Goal: Find specific page/section: Find specific page/section

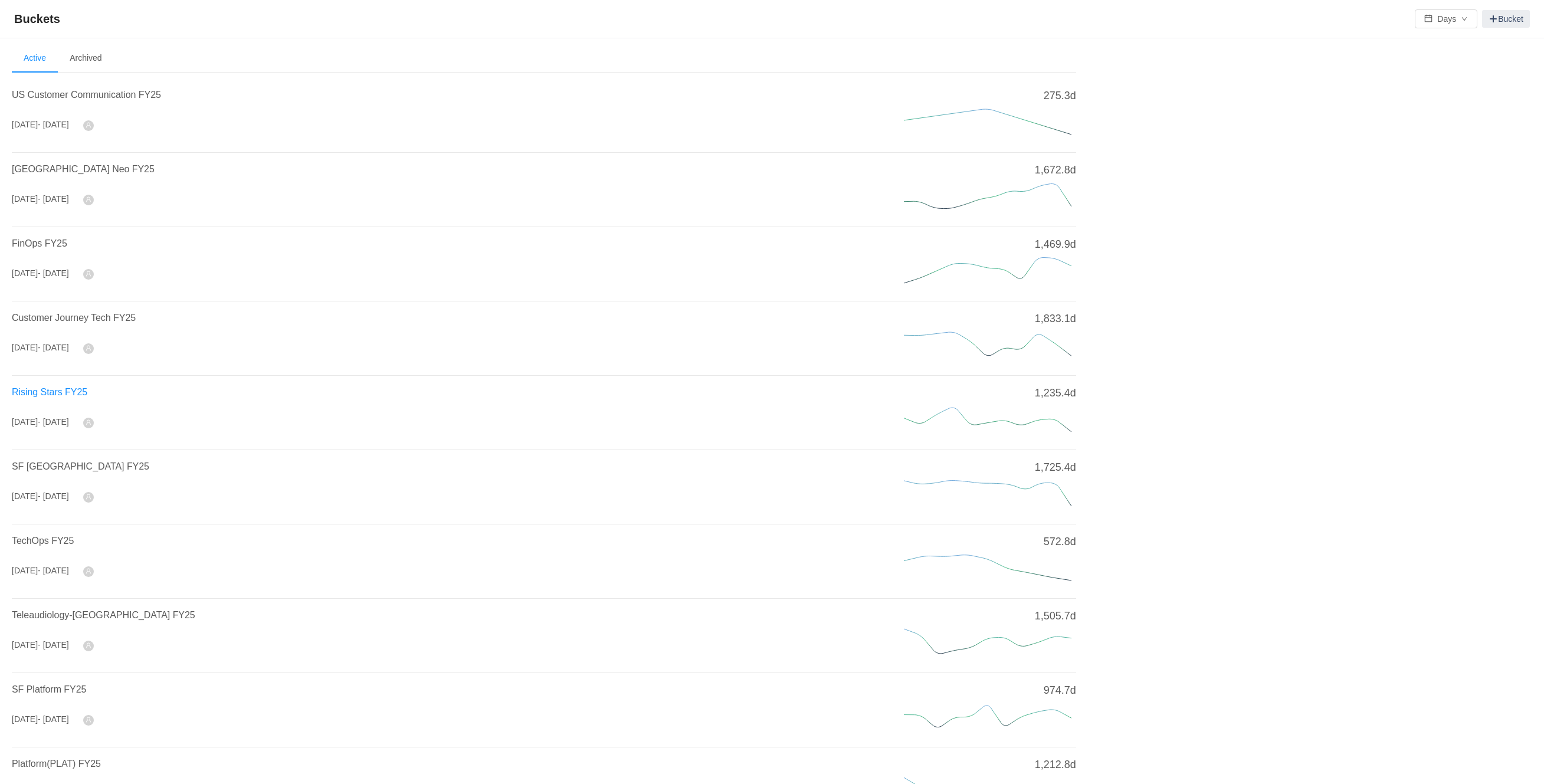
click at [66, 389] on span "Rising Stars FY25" at bounding box center [49, 392] width 75 height 10
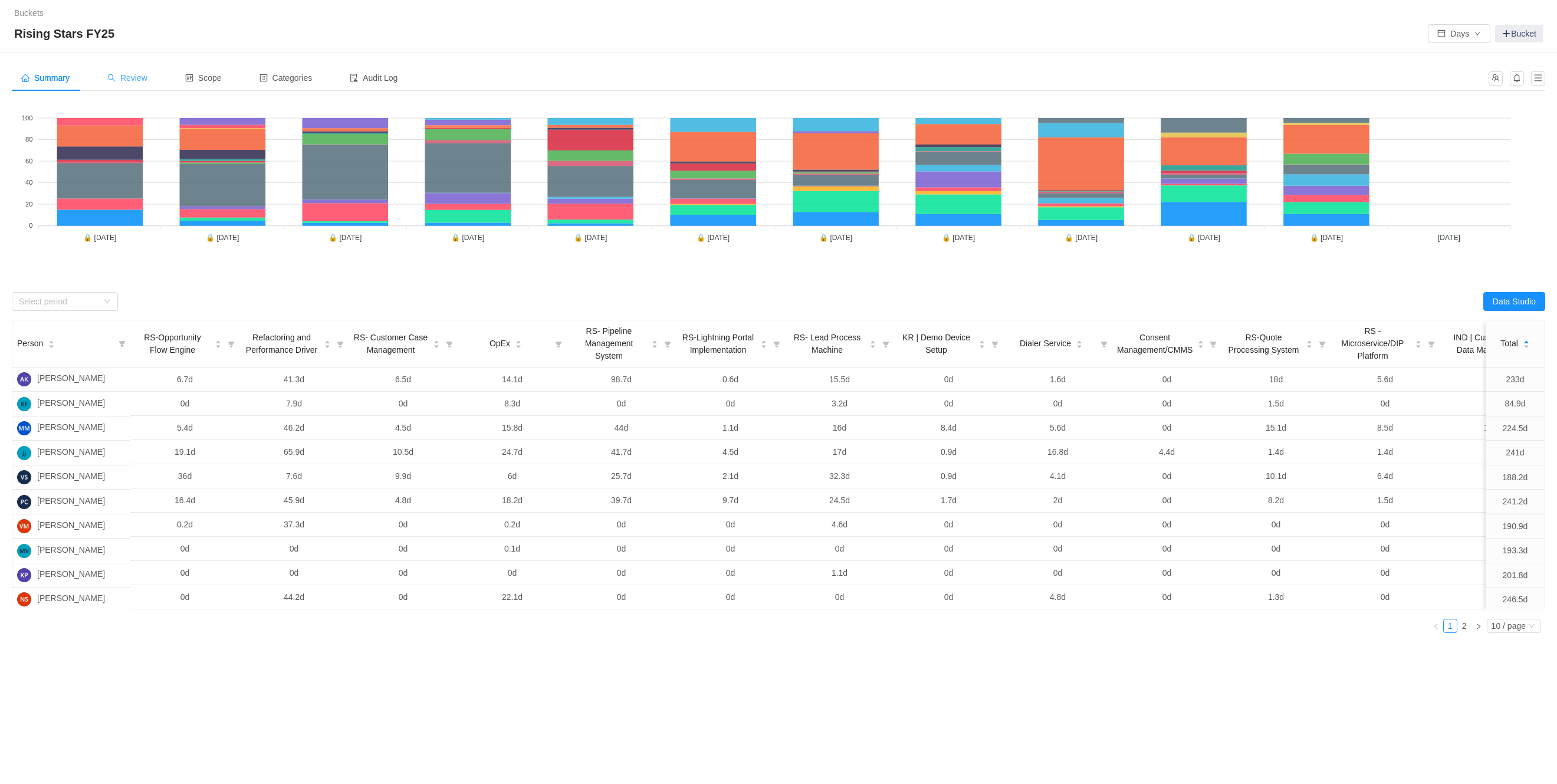
click at [135, 85] on div "Review" at bounding box center [127, 78] width 59 height 27
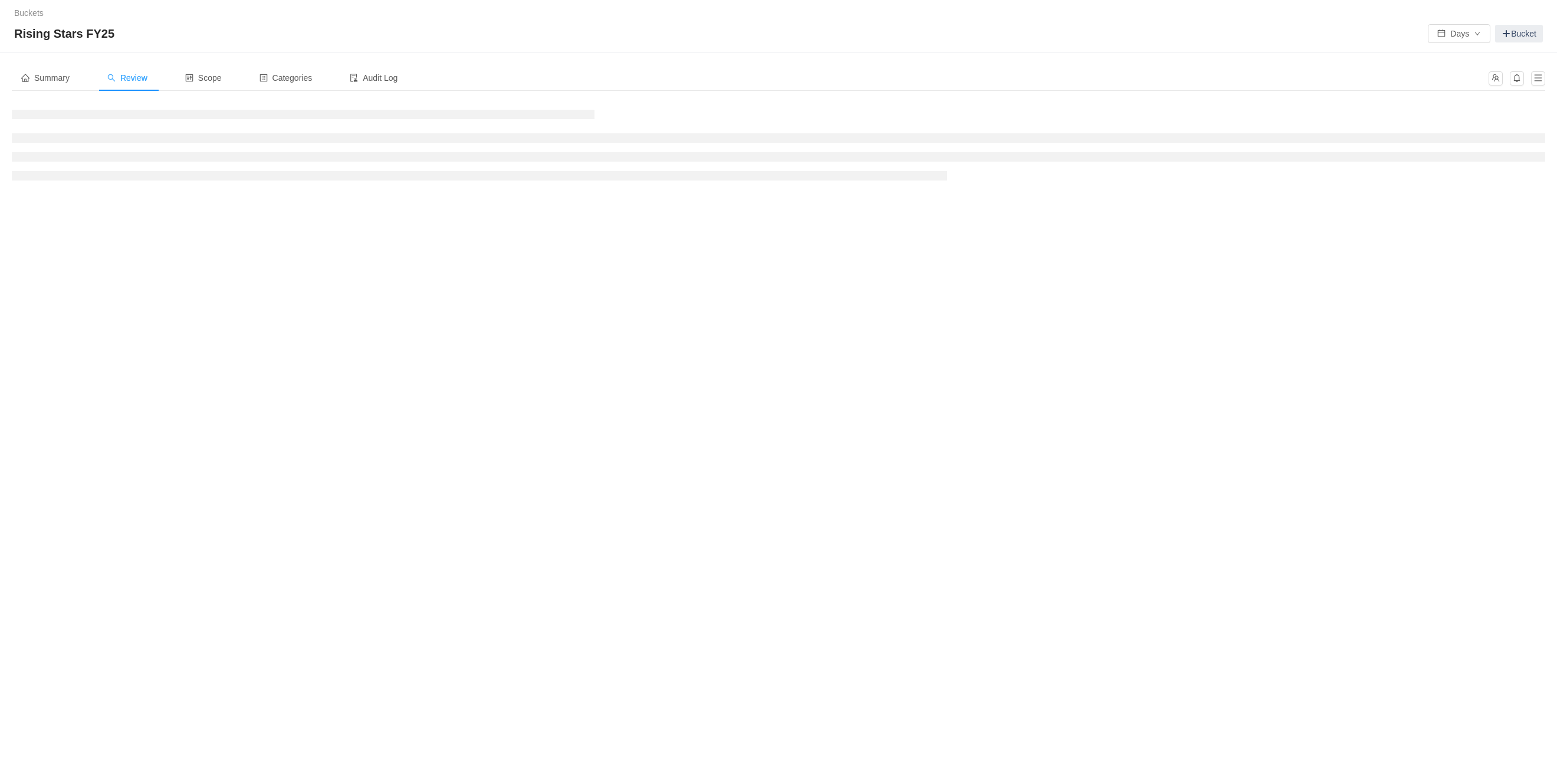
click at [118, 75] on span "Review" at bounding box center [128, 78] width 40 height 9
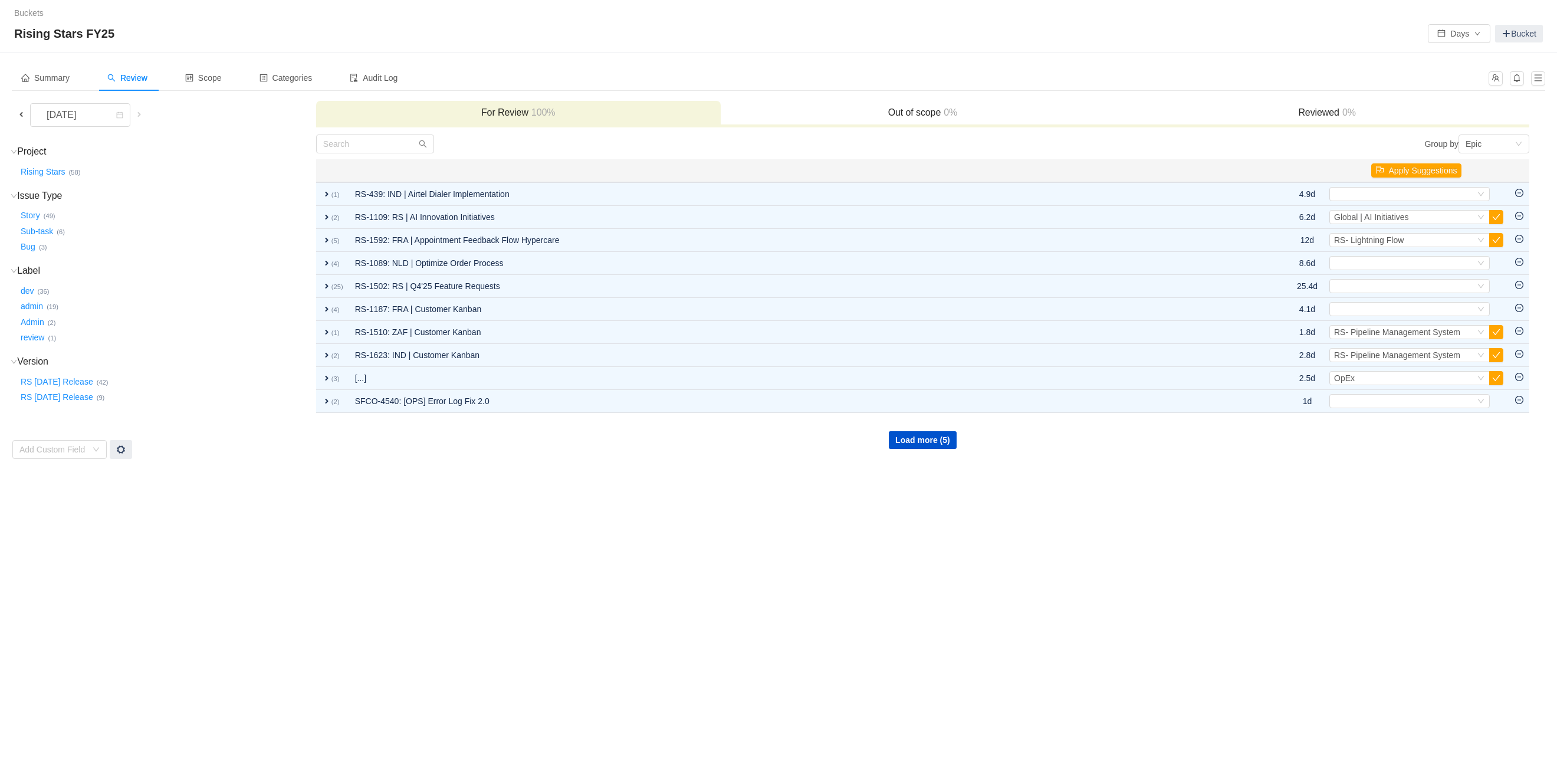
click at [23, 115] on span at bounding box center [22, 114] width 9 height 9
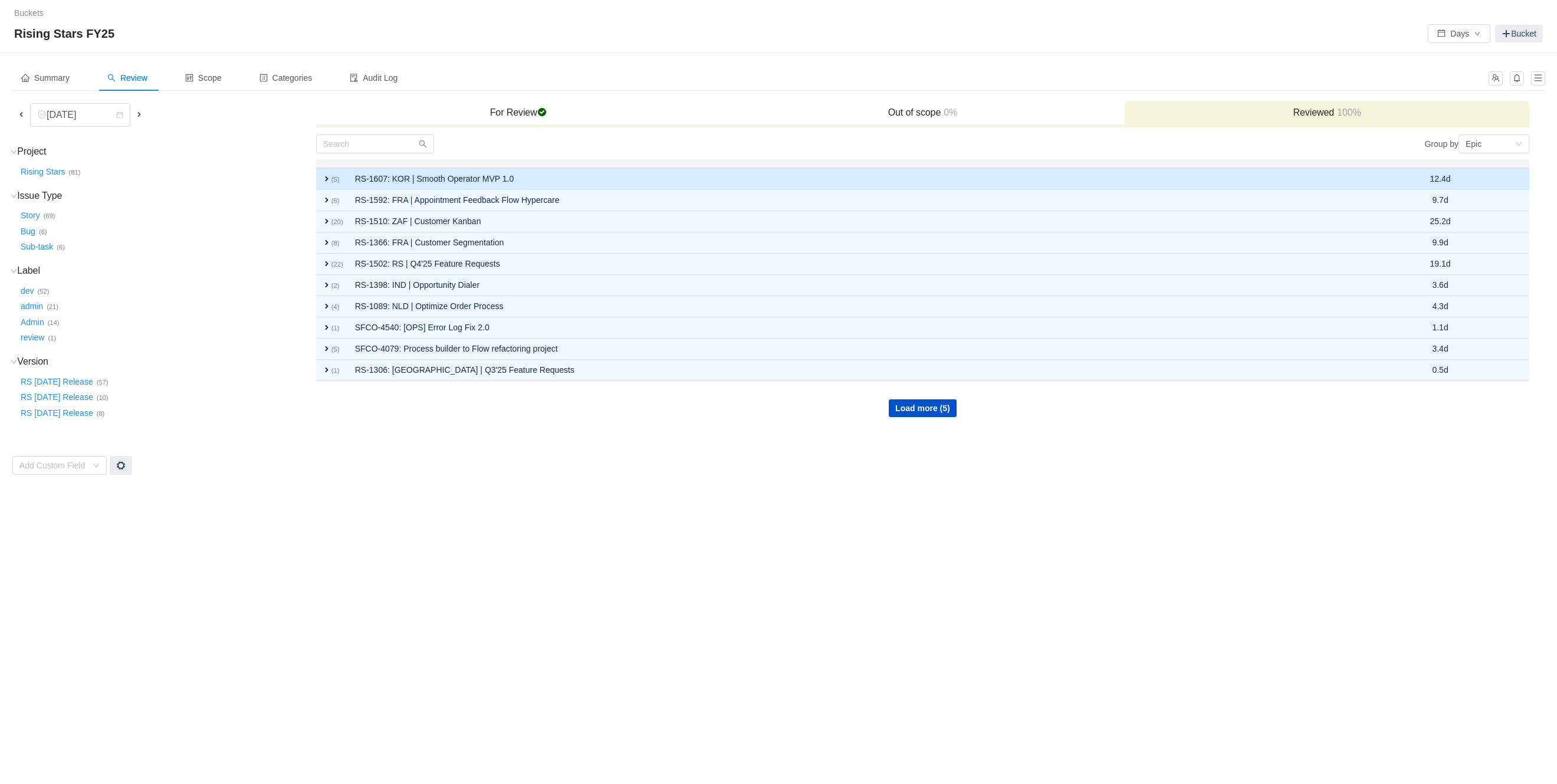
click at [330, 184] on td "expand (5)" at bounding box center [333, 179] width 33 height 22
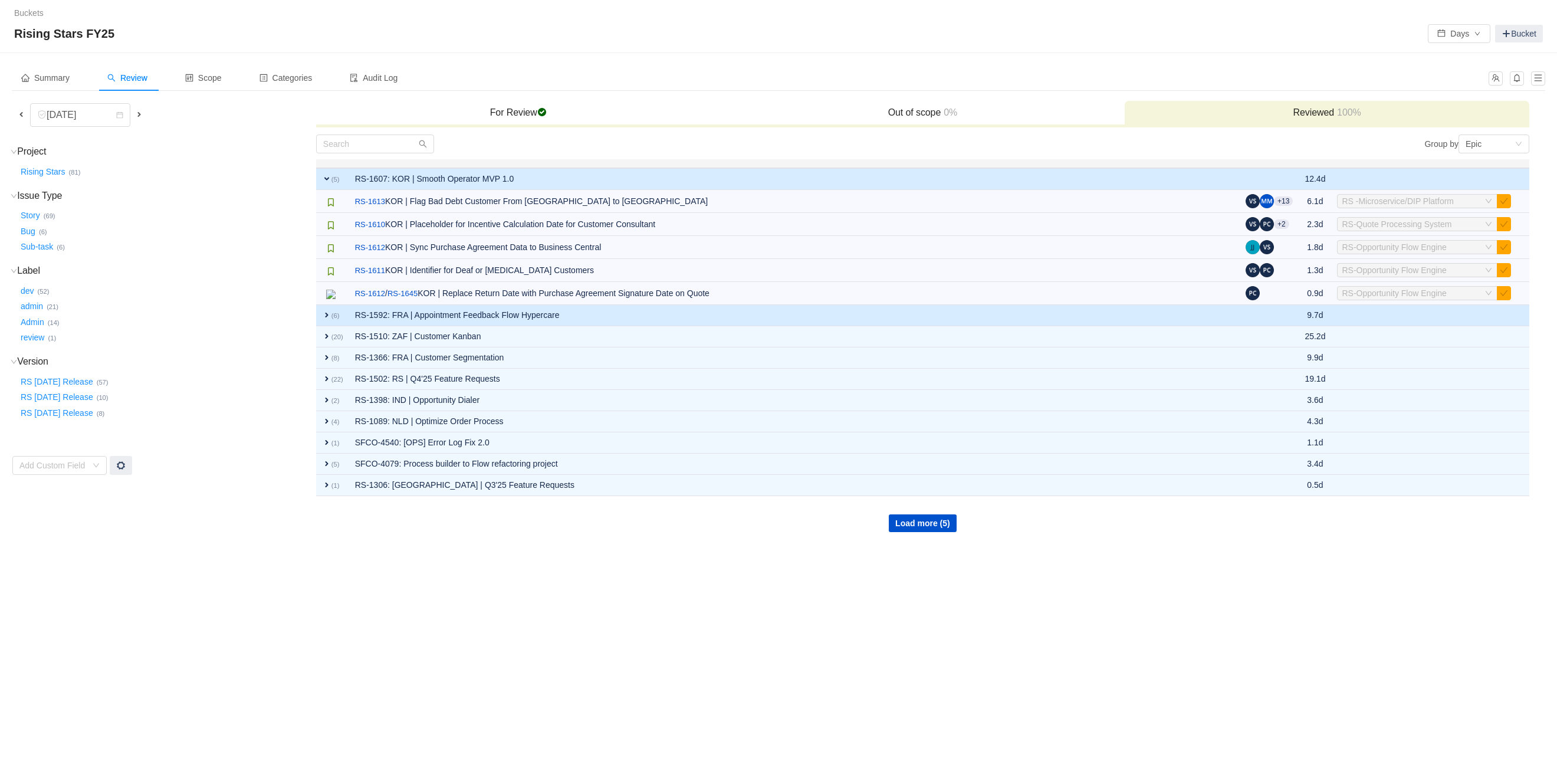
click at [324, 319] on span "expand" at bounding box center [326, 315] width 9 height 9
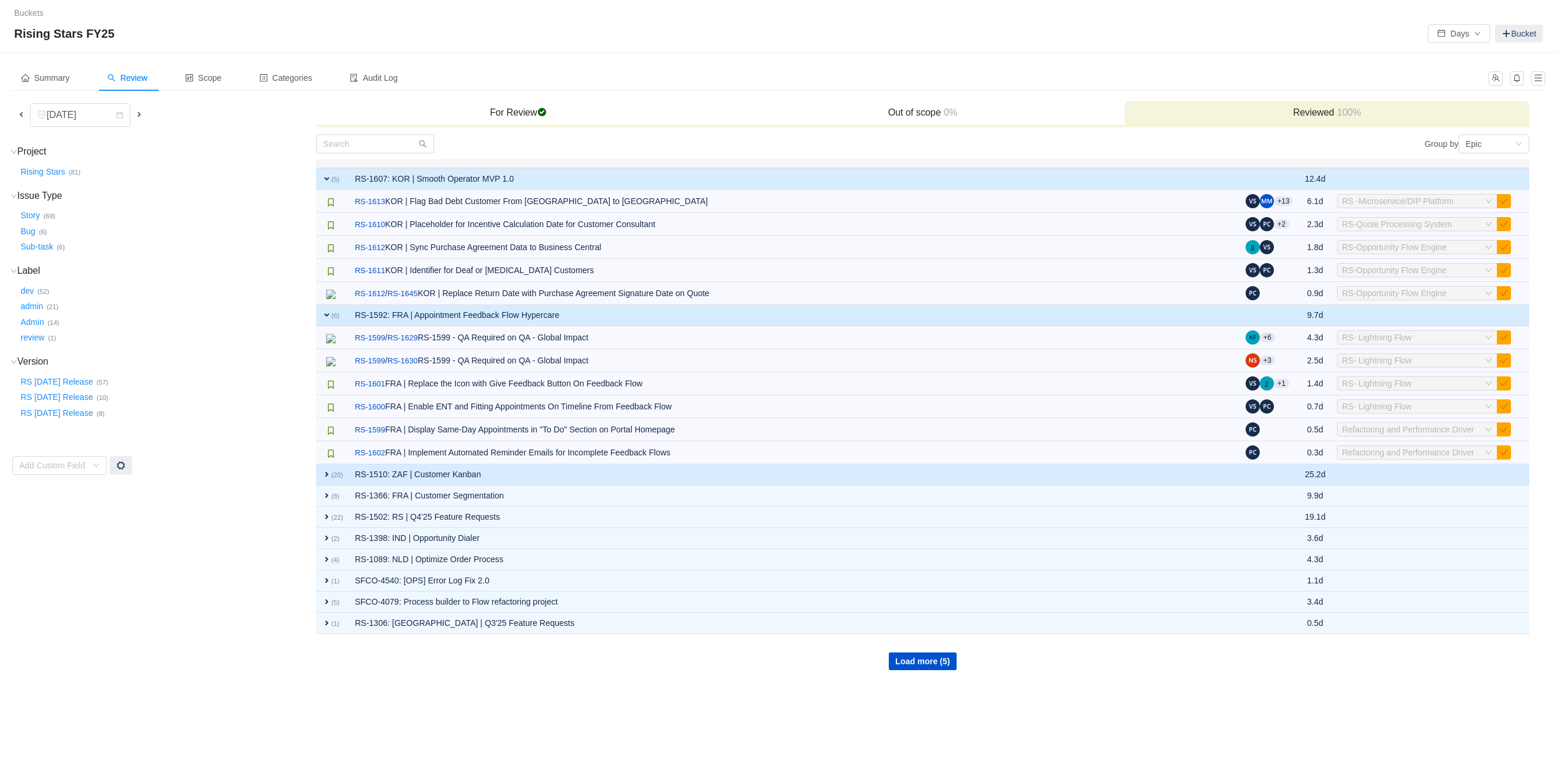
click at [334, 478] on small "(20)" at bounding box center [337, 475] width 12 height 7
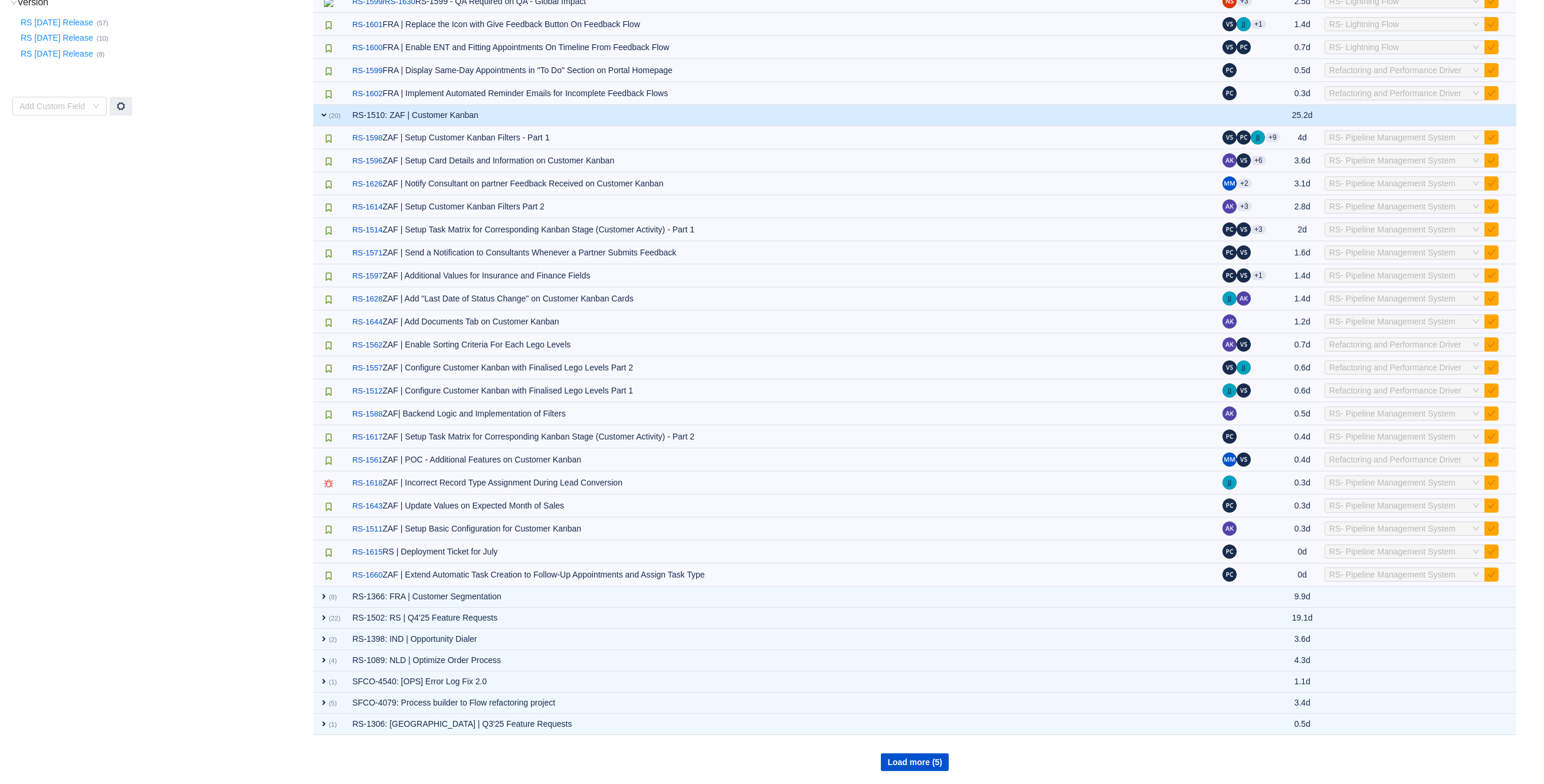
scroll to position [370, 0]
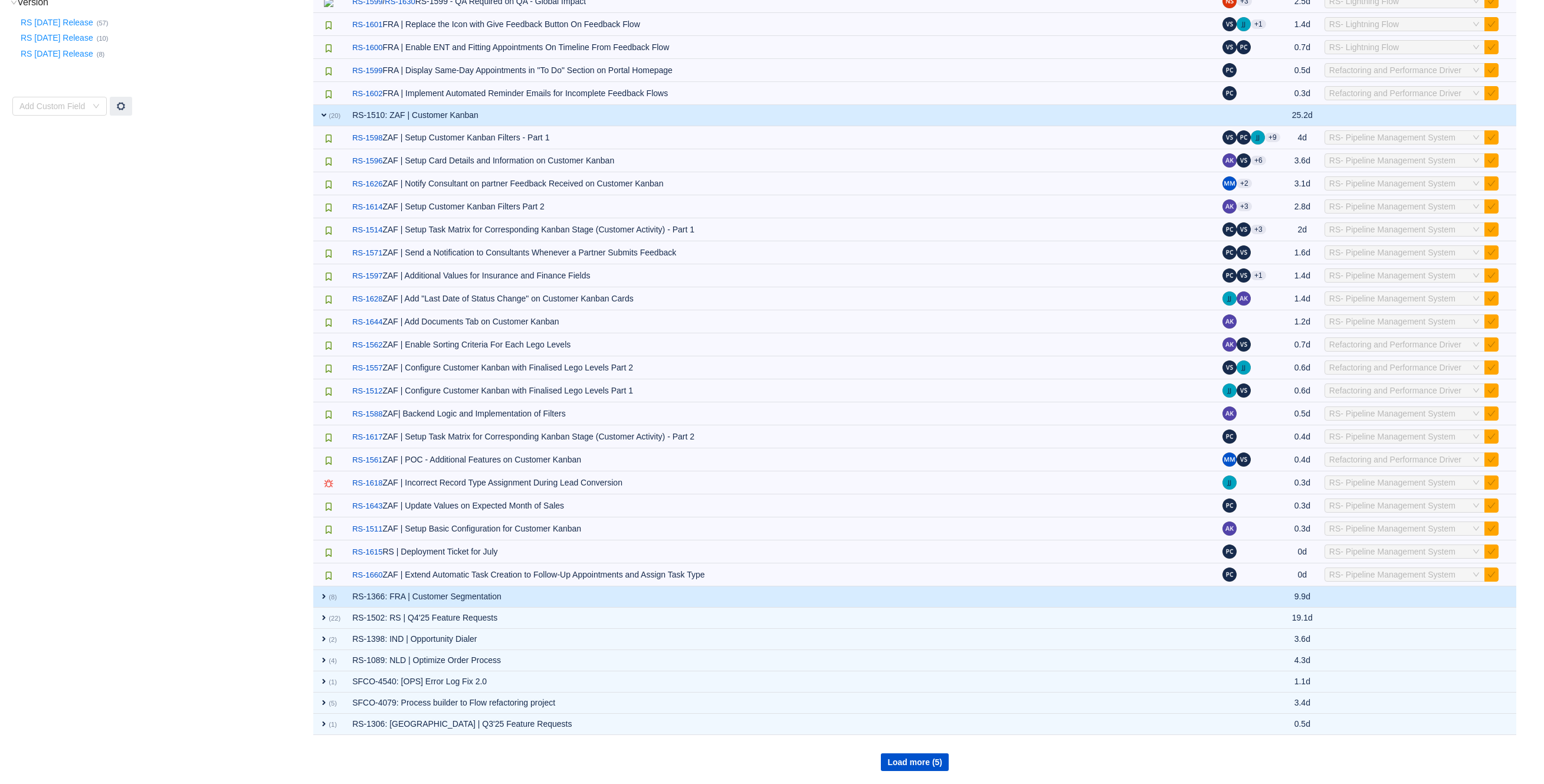
click at [324, 597] on span "expand" at bounding box center [323, 596] width 9 height 9
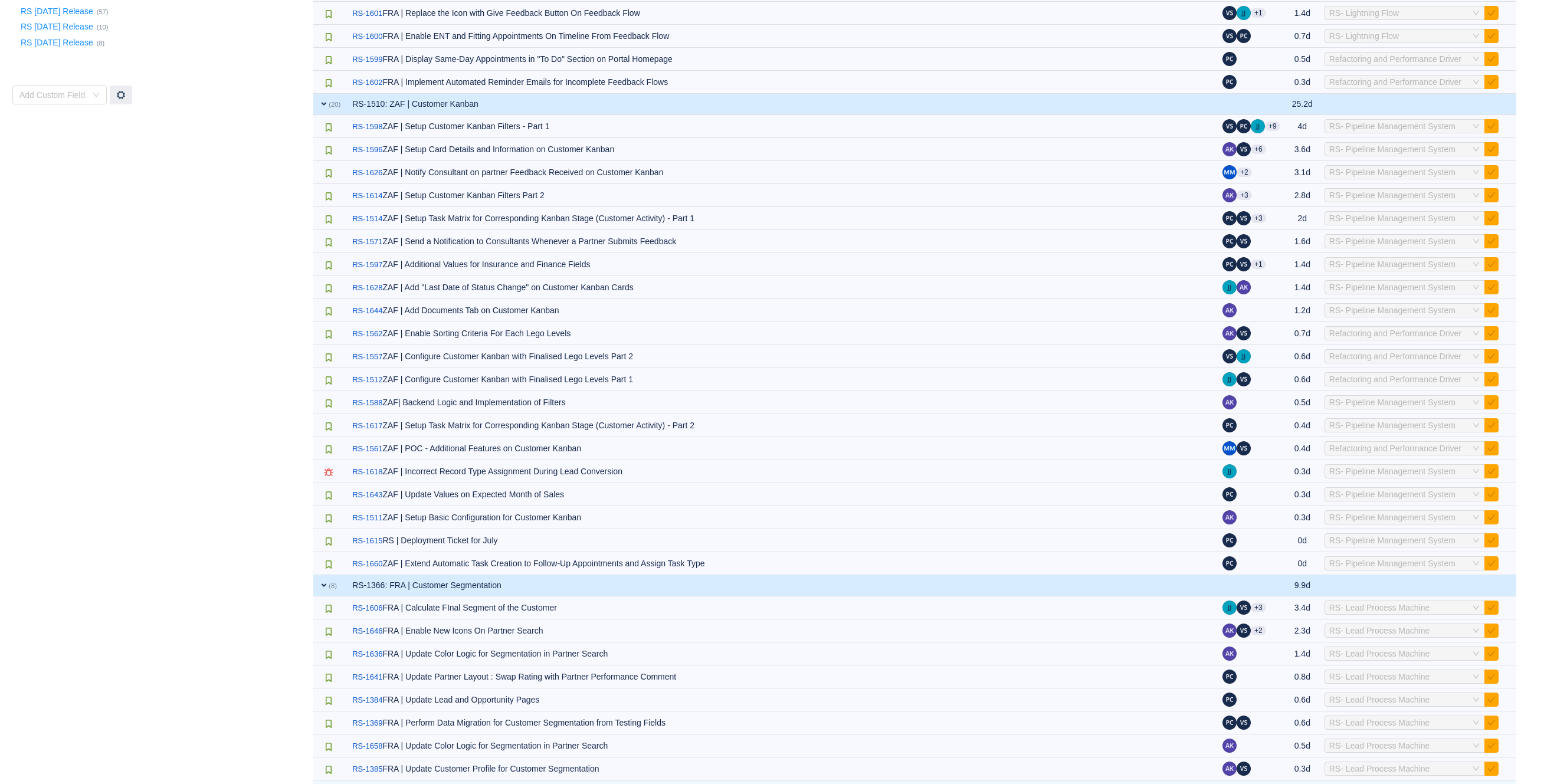
scroll to position [557, 0]
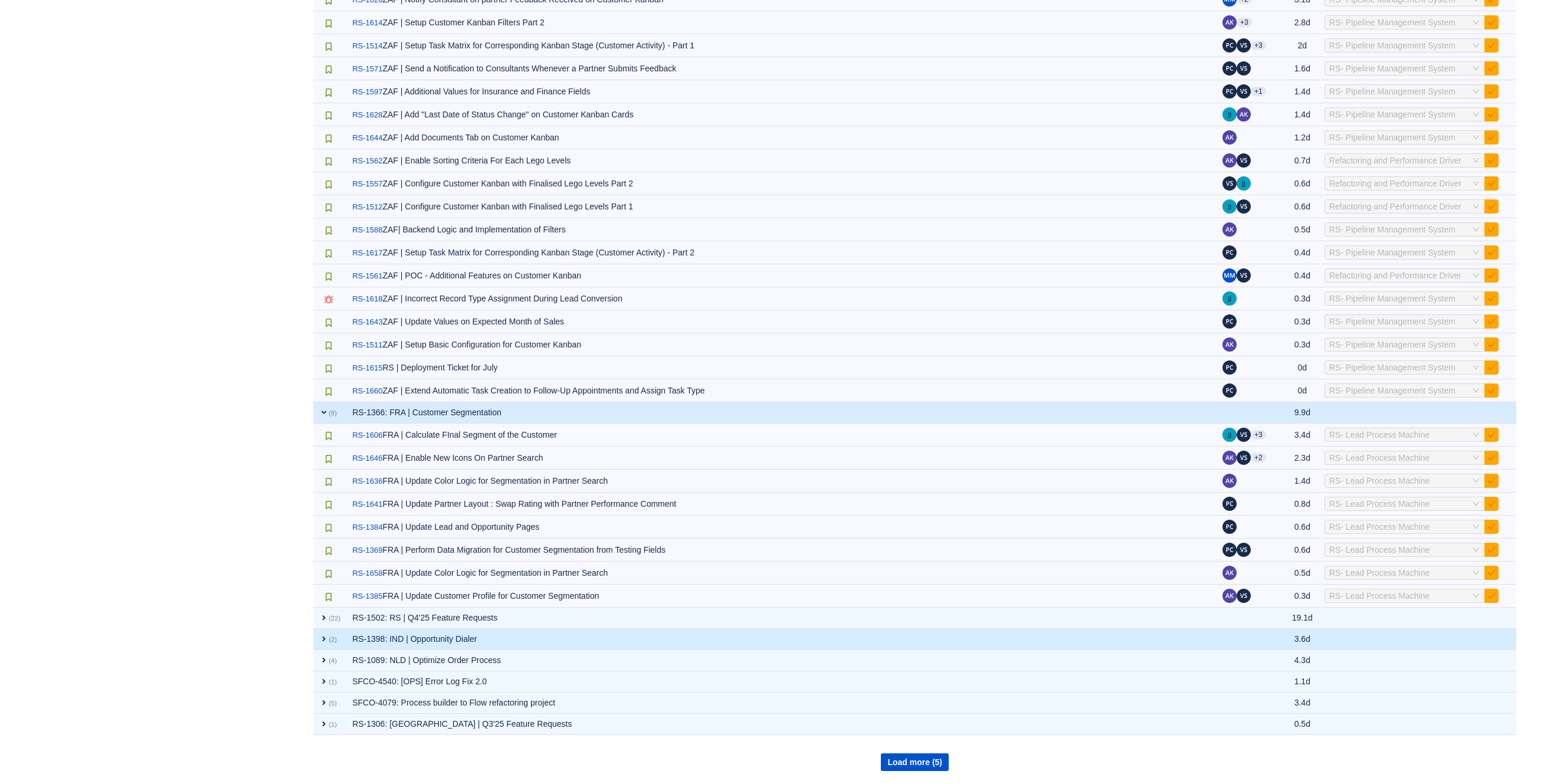
click at [322, 637] on span "expand" at bounding box center [323, 639] width 9 height 9
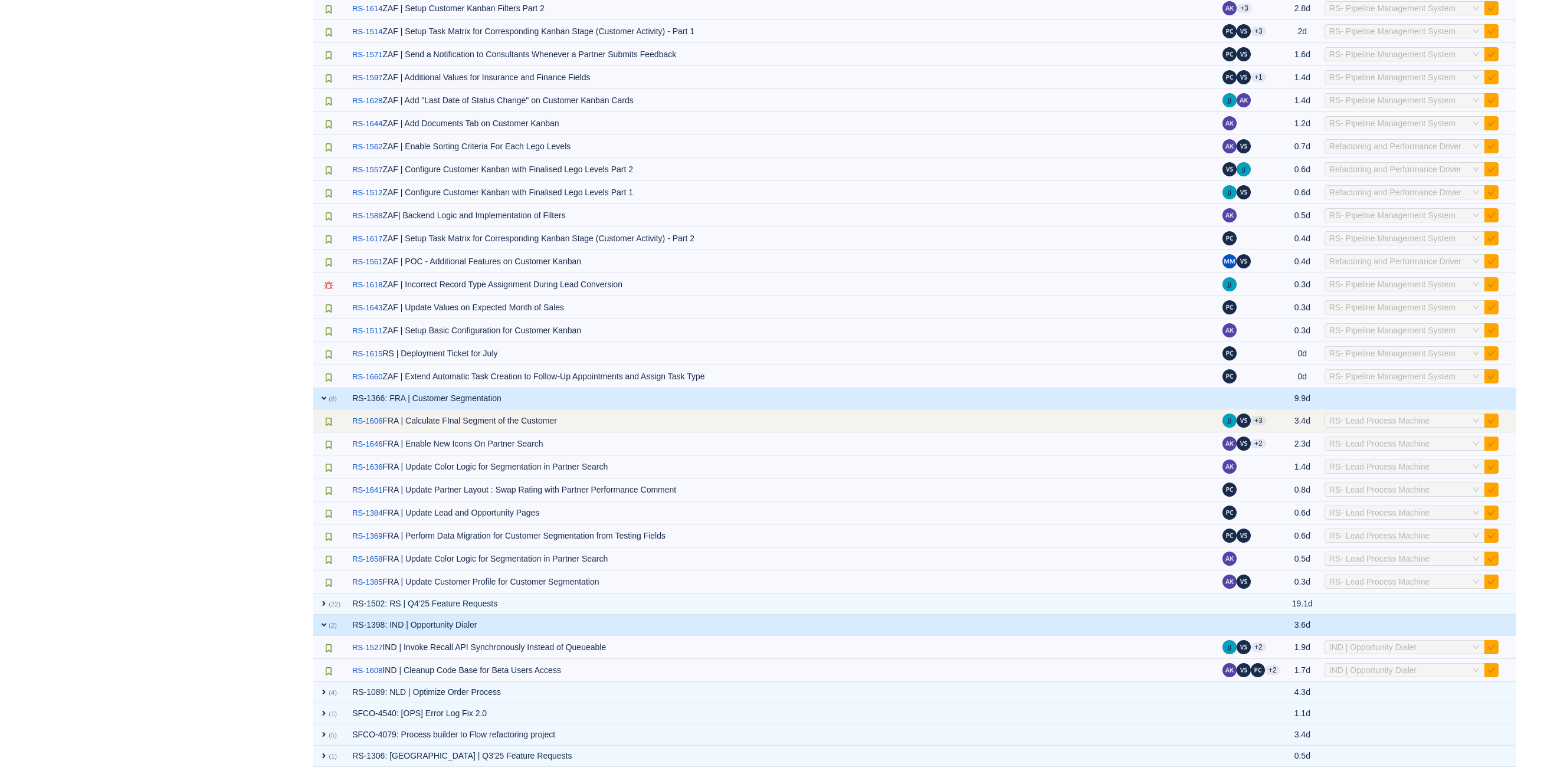
scroll to position [604, 0]
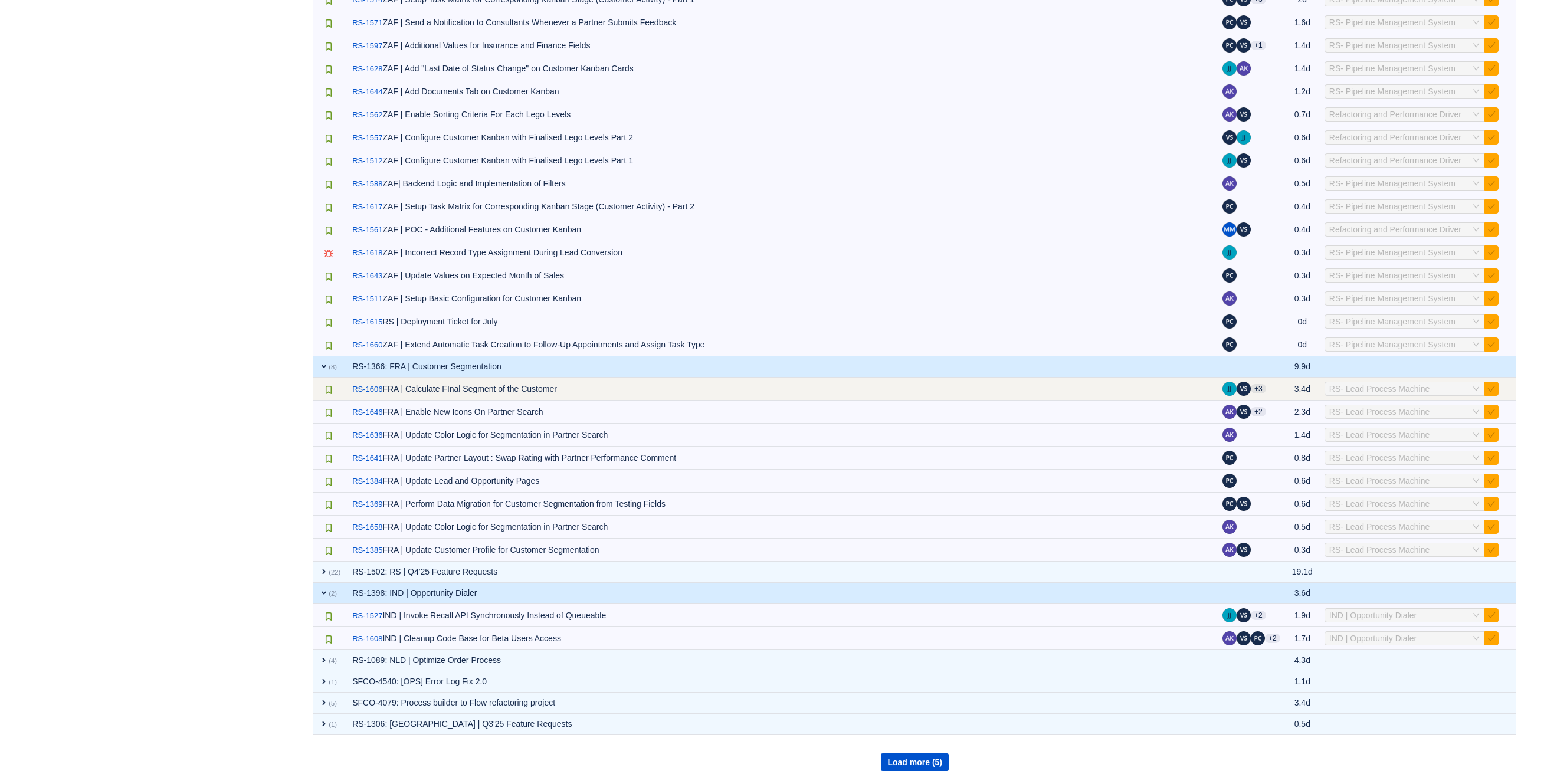
drag, startPoint x: 408, startPoint y: 385, endPoint x: 556, endPoint y: 378, distance: 148.2
click at [556, 378] on td "/ RS-1606 FRA | Calculate FInal Segment of the Customer" at bounding box center [781, 389] width 870 height 23
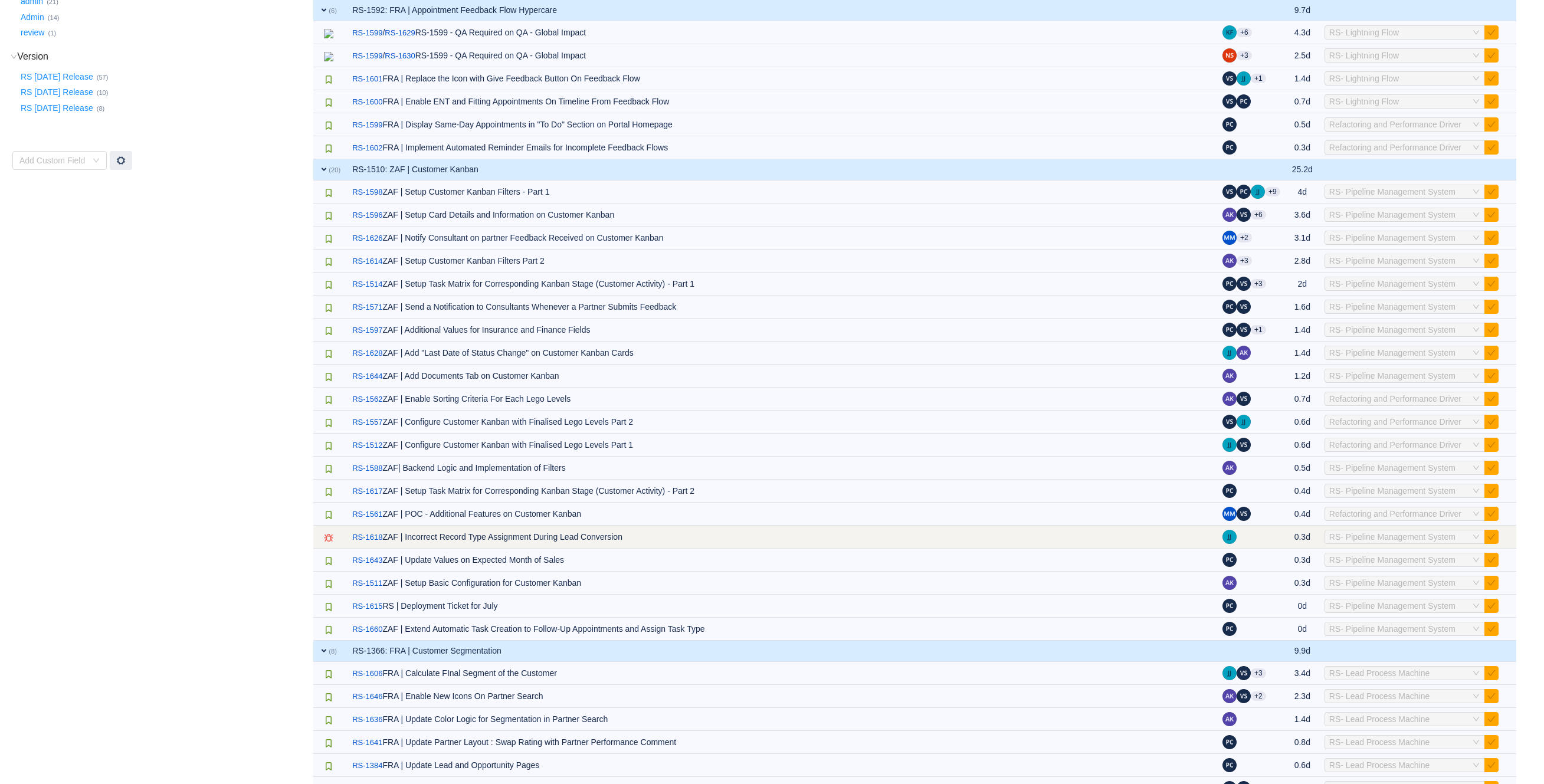
scroll to position [311, 0]
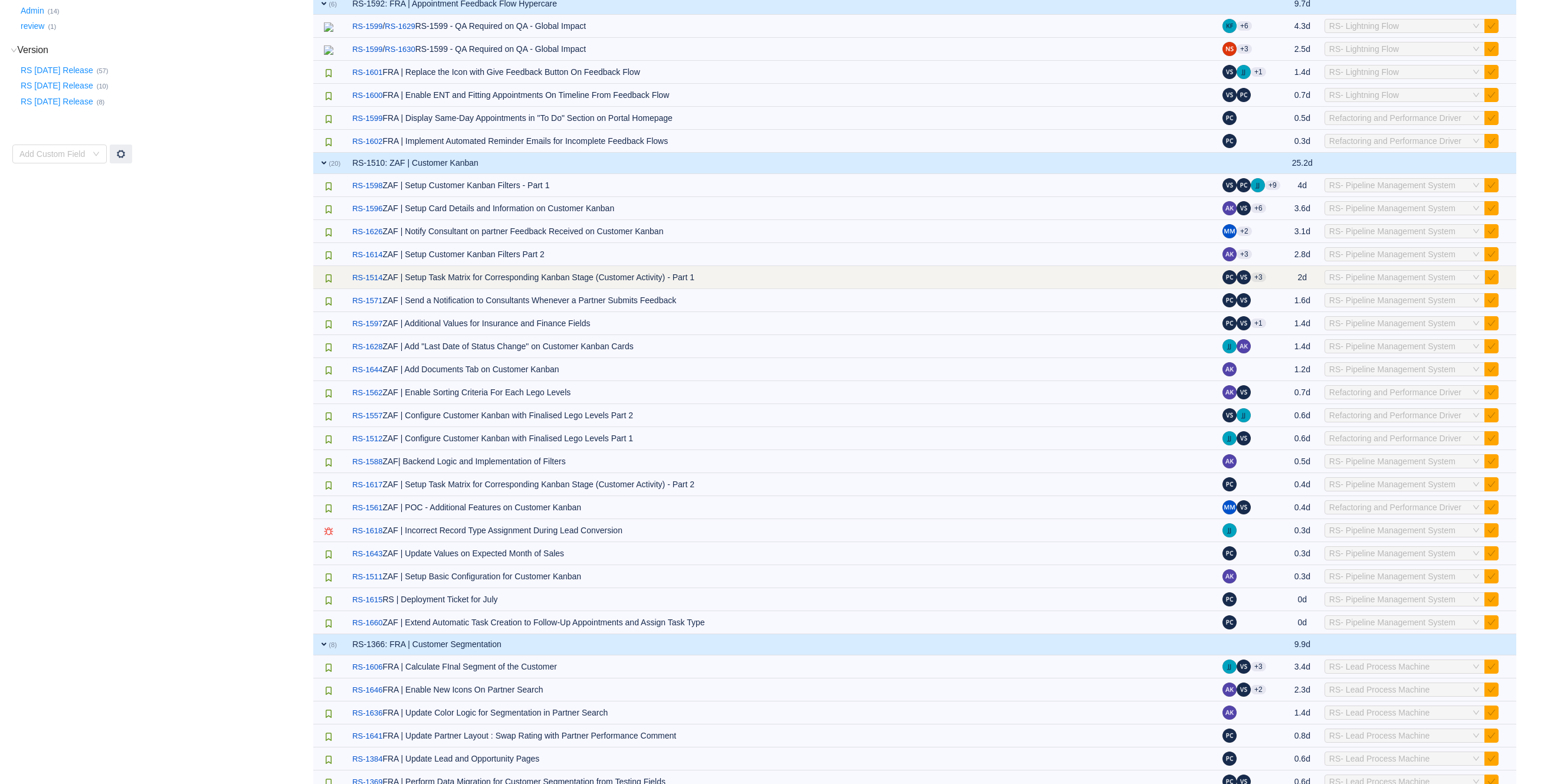
drag, startPoint x: 1337, startPoint y: 239, endPoint x: 1377, endPoint y: 280, distance: 57.3
click at [1377, 280] on tbody "expand (5) RS-1607: KOR | Smooth Operator MVP 1.0 12.4d Out of scope / RS-1613 …" at bounding box center [915, 434] width 1203 height 1156
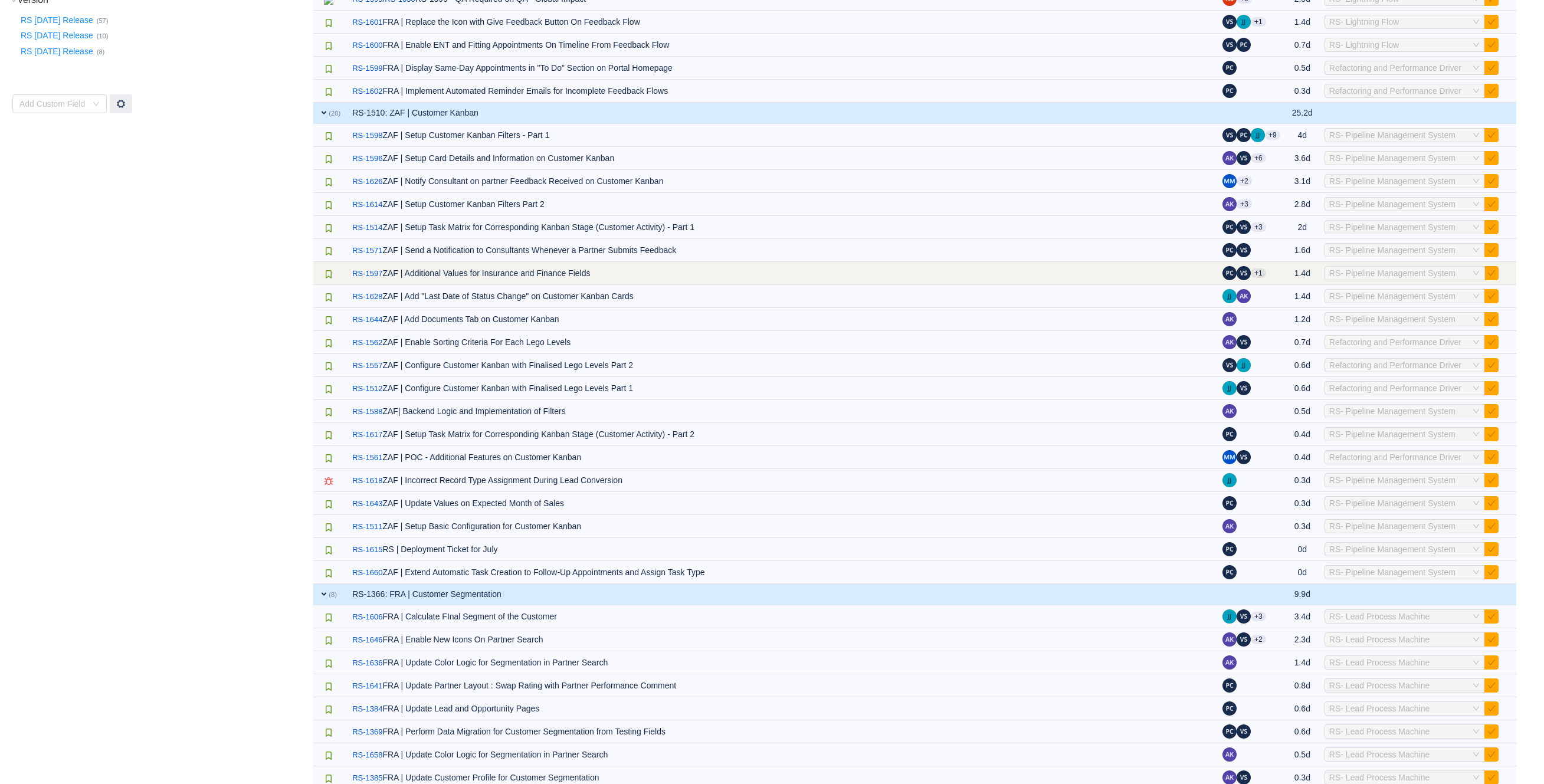
scroll to position [362, 0]
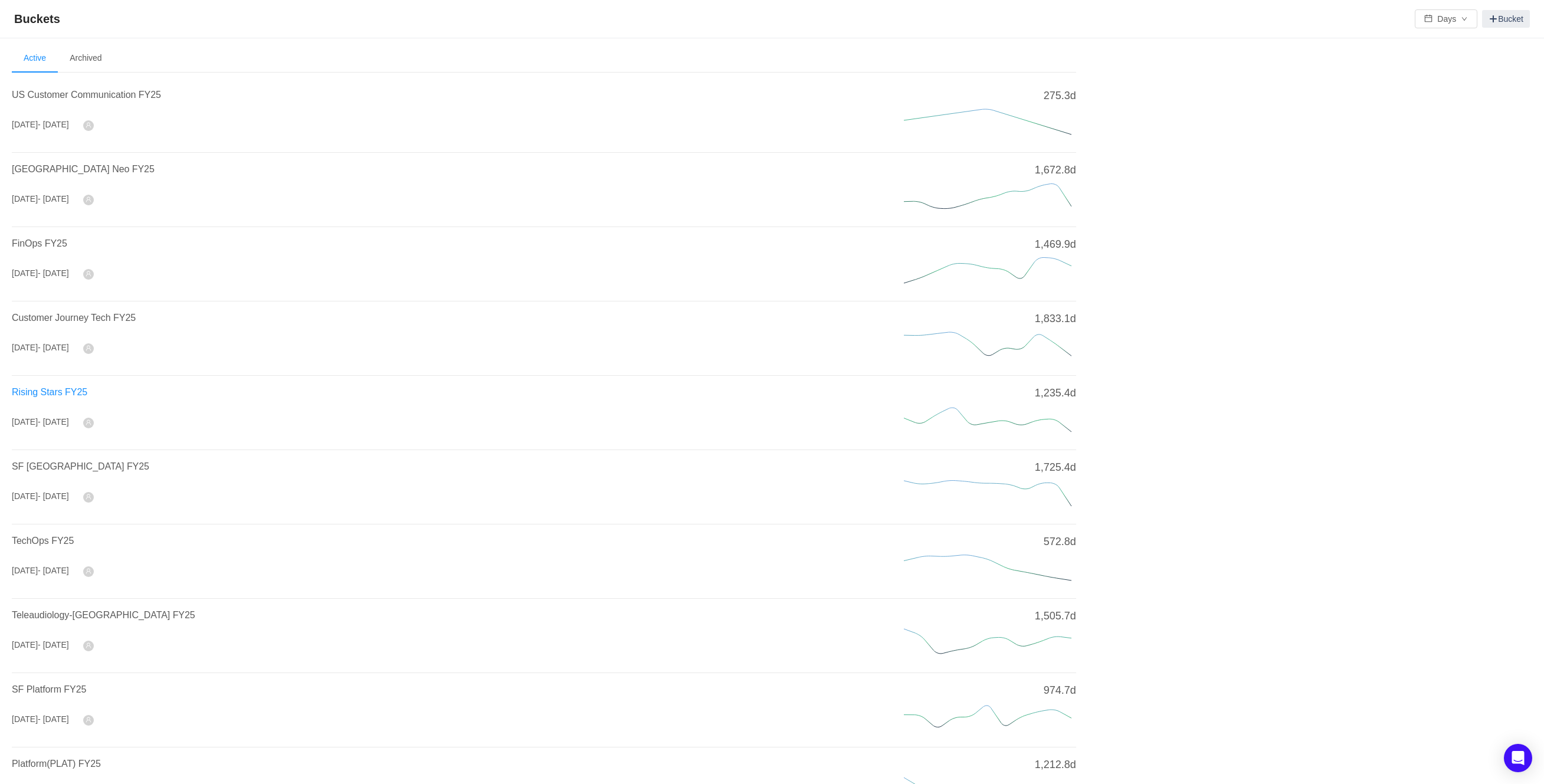
click at [62, 388] on span "Rising Stars FY25" at bounding box center [49, 392] width 75 height 10
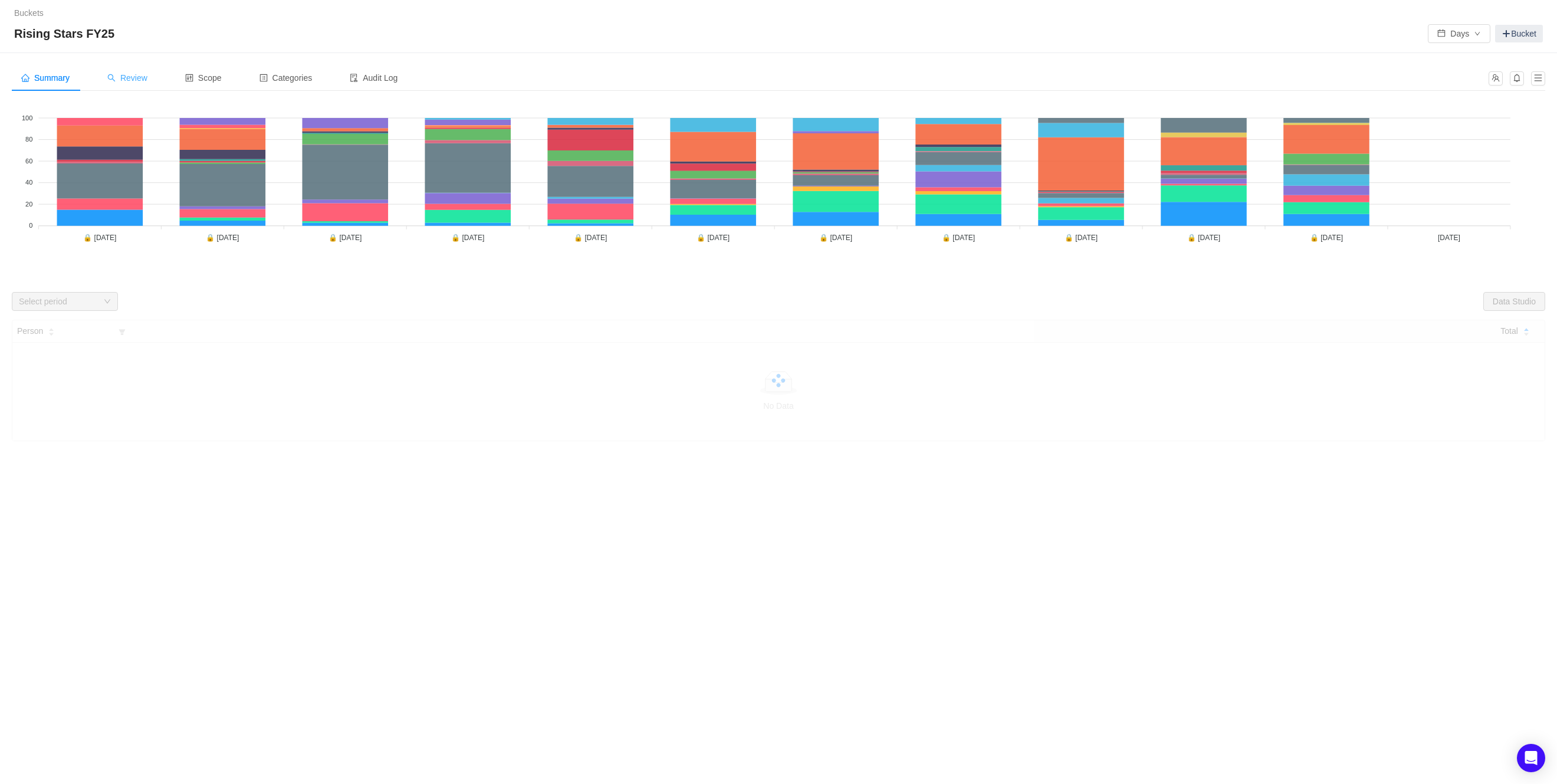
click at [128, 74] on span "Review" at bounding box center [128, 78] width 40 height 9
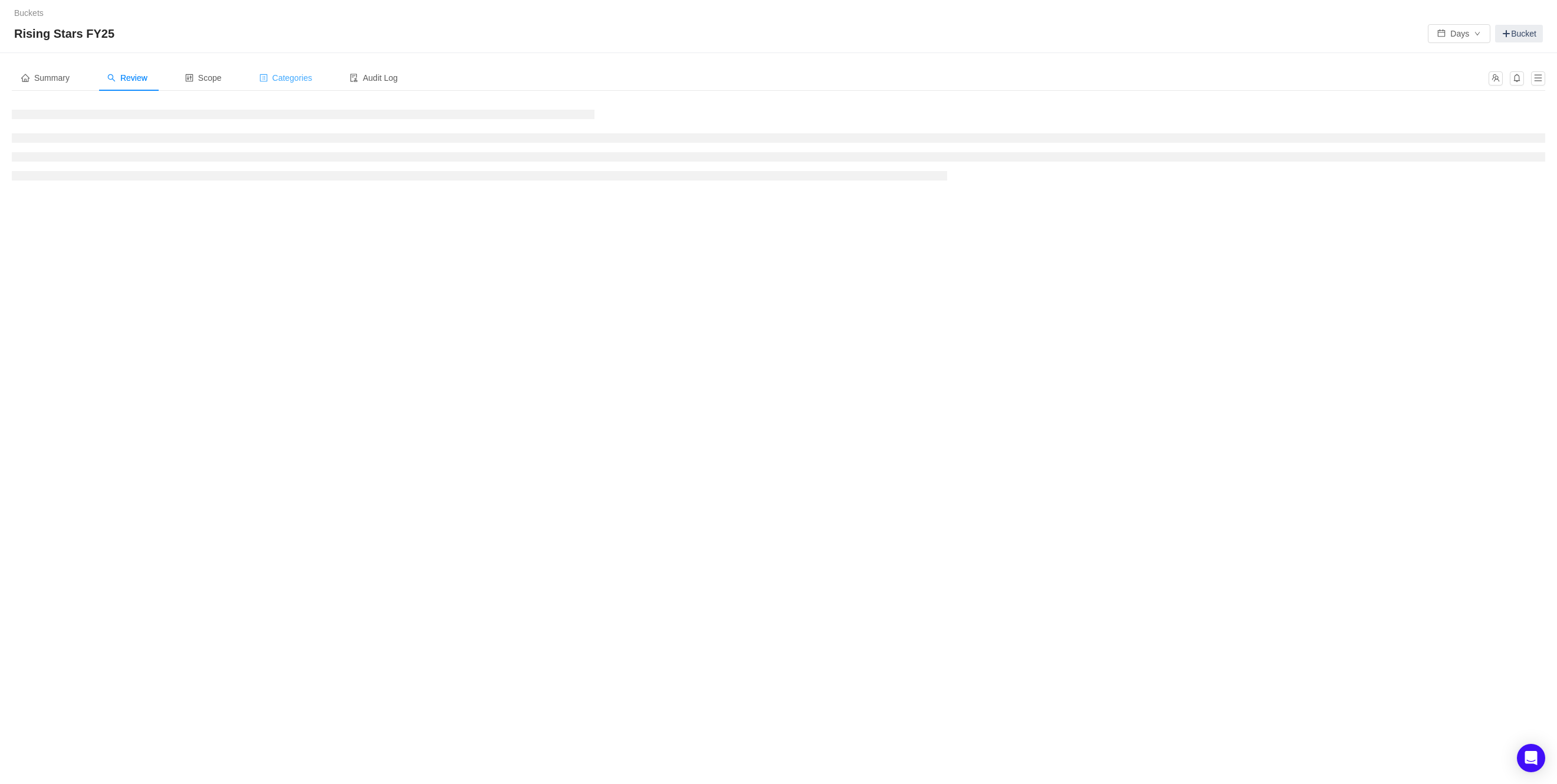
click at [299, 80] on span "Categories" at bounding box center [286, 78] width 53 height 9
